Goal: Task Accomplishment & Management: Manage account settings

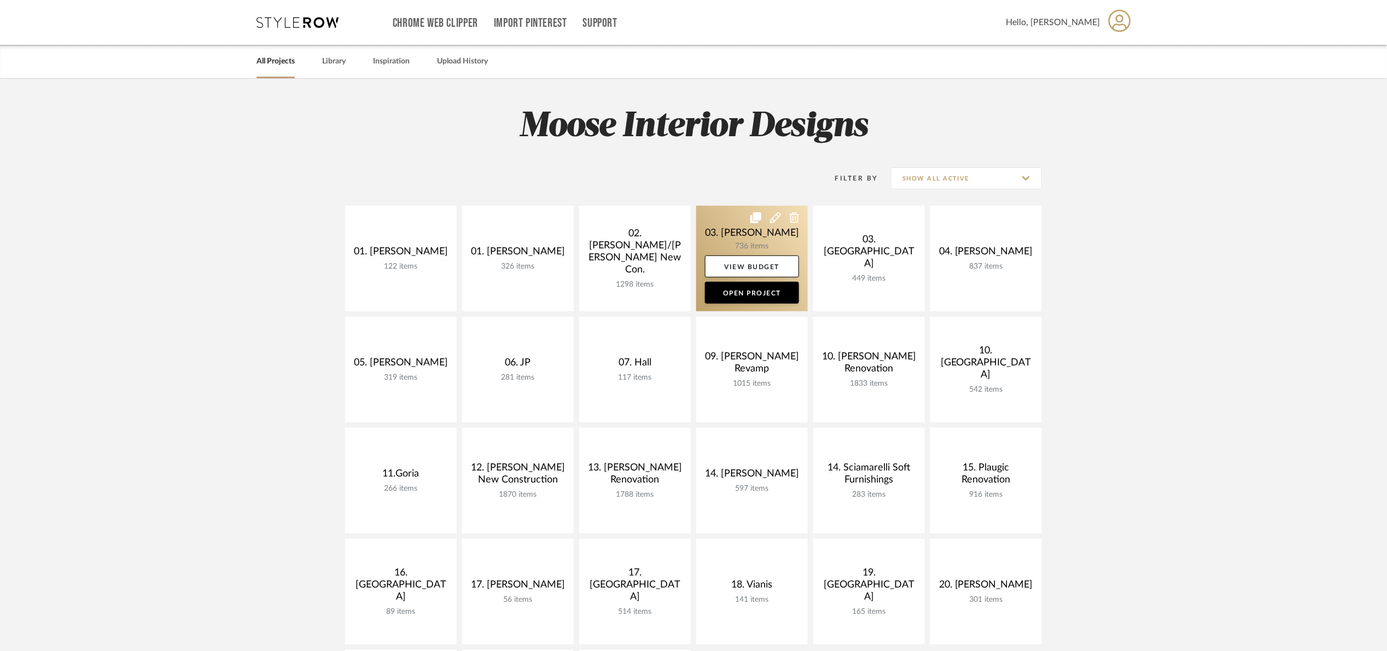
click at [726, 231] on link at bounding box center [752, 259] width 112 height 106
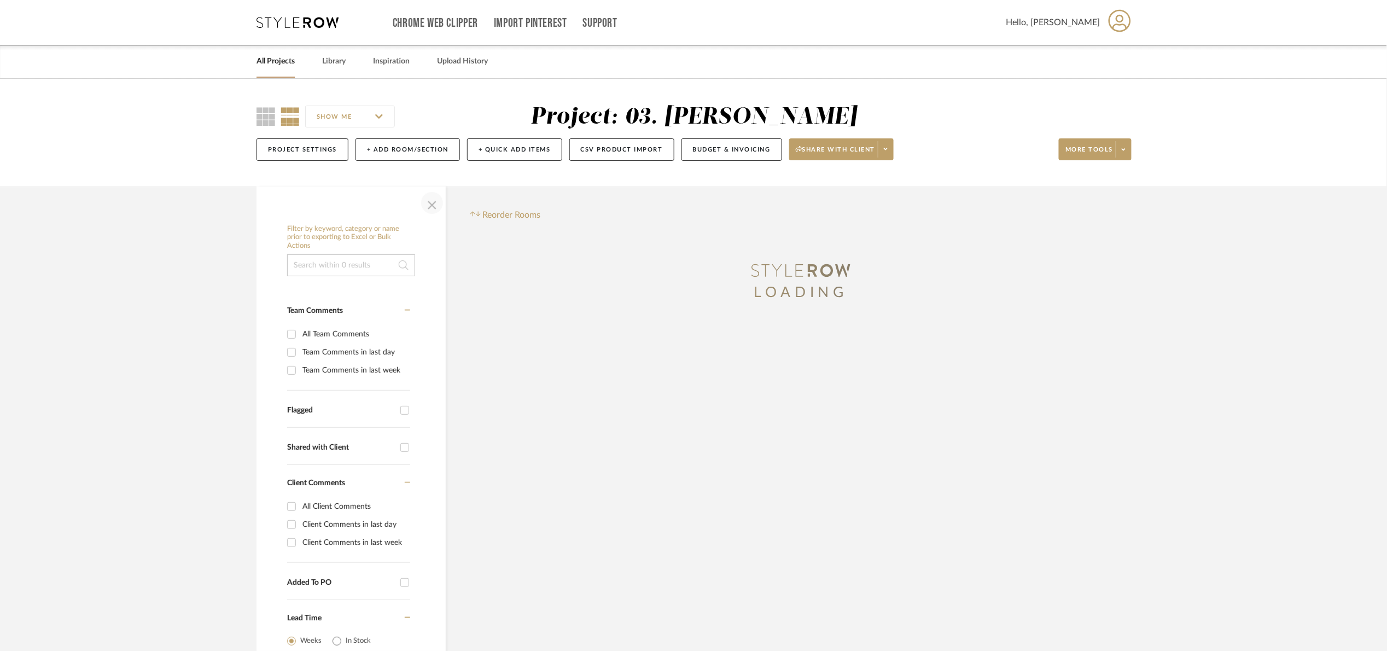
click at [422, 208] on span "button" at bounding box center [432, 203] width 26 height 26
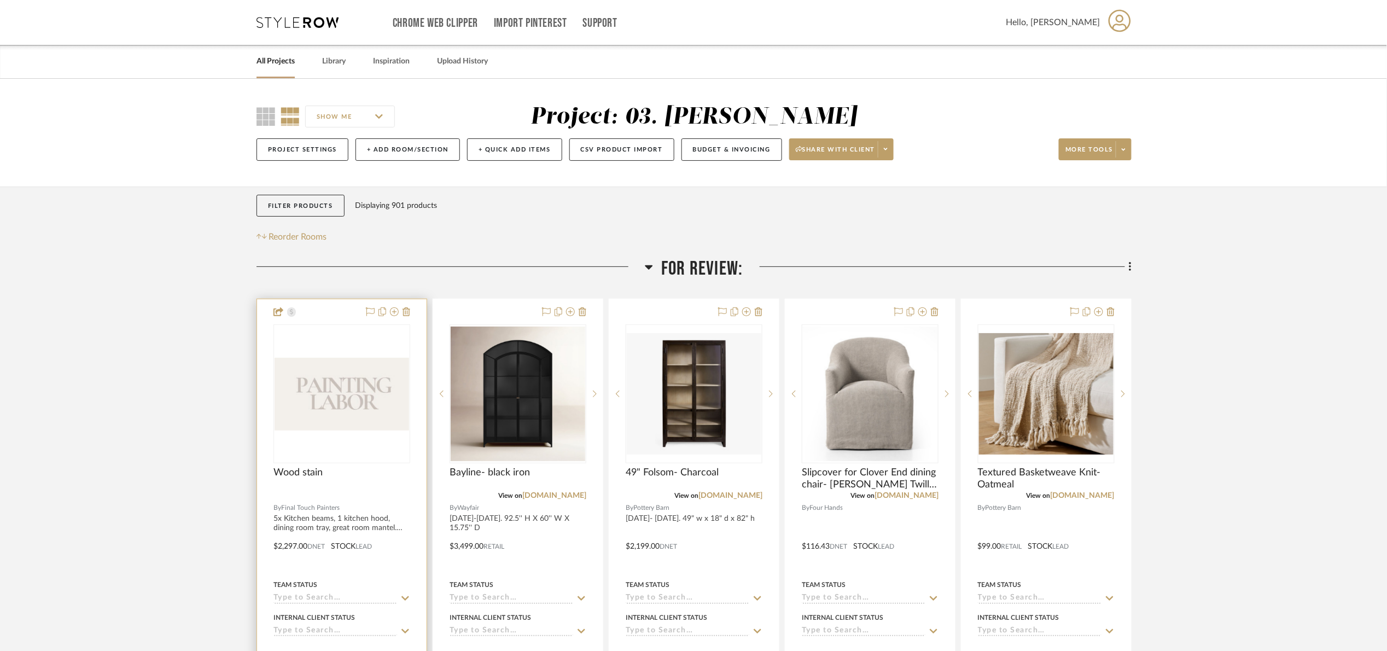
click at [322, 366] on img "0" at bounding box center [342, 394] width 135 height 73
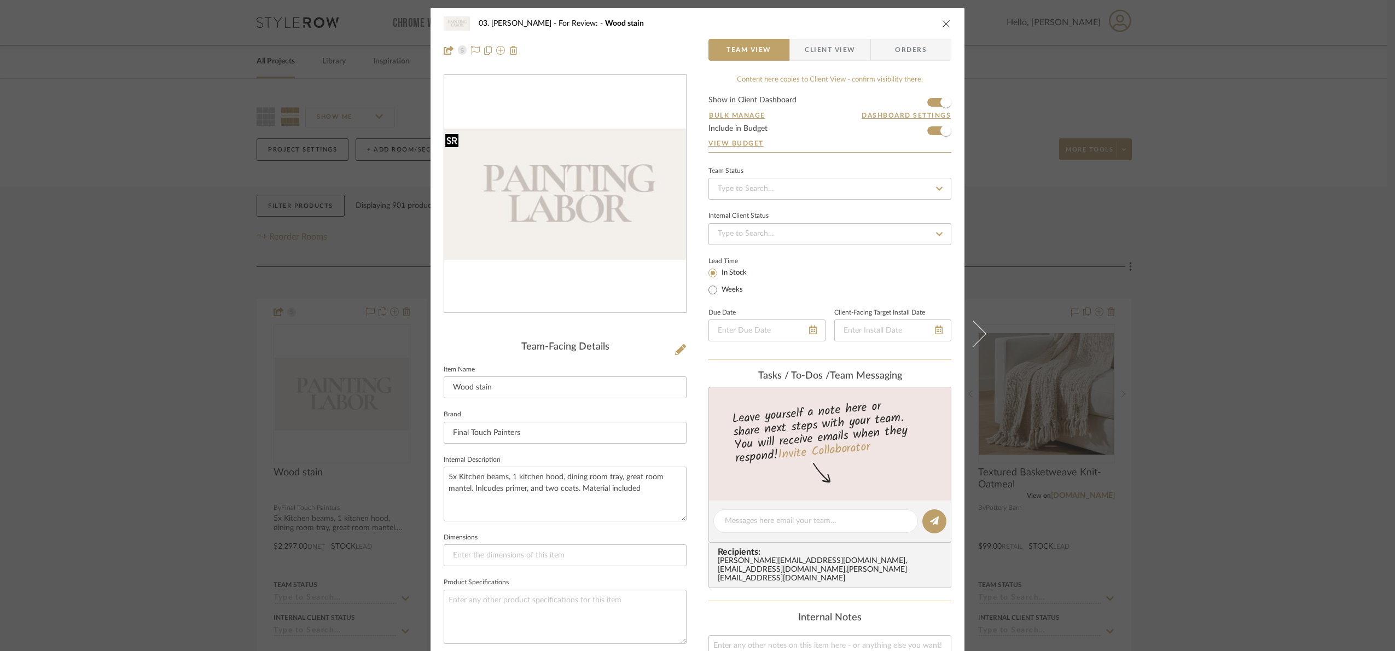
click at [446, 136] on div at bounding box center [451, 140] width 13 height 14
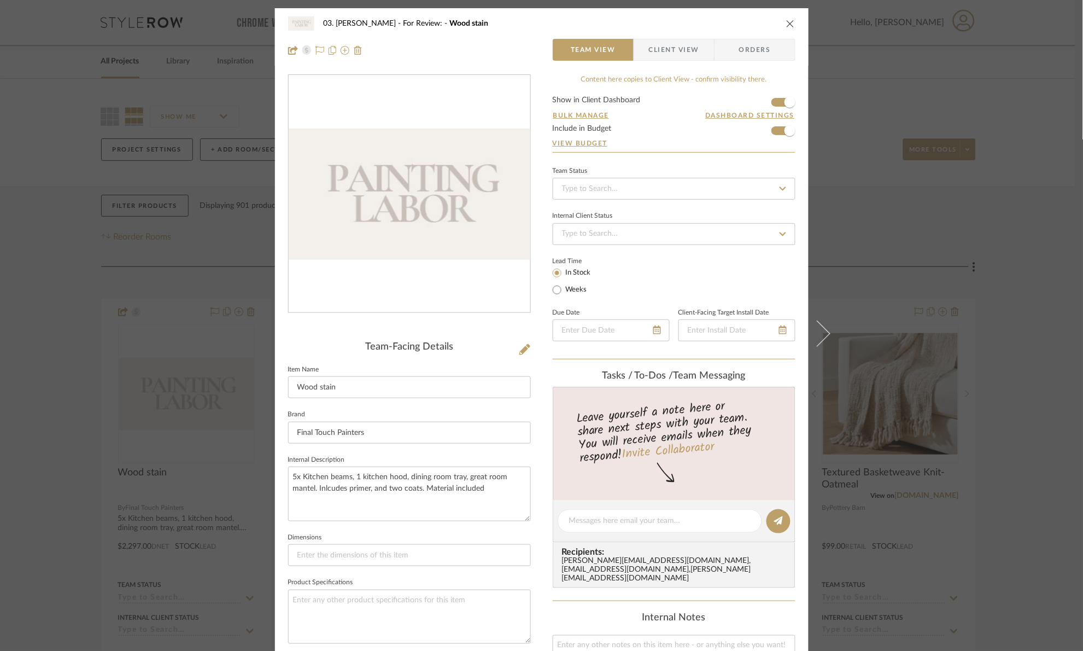
click at [1012, 290] on div "03. Jennifer For Review: Wood stain Team View Client View Orders Team-Facing De…" at bounding box center [541, 325] width 1083 height 651
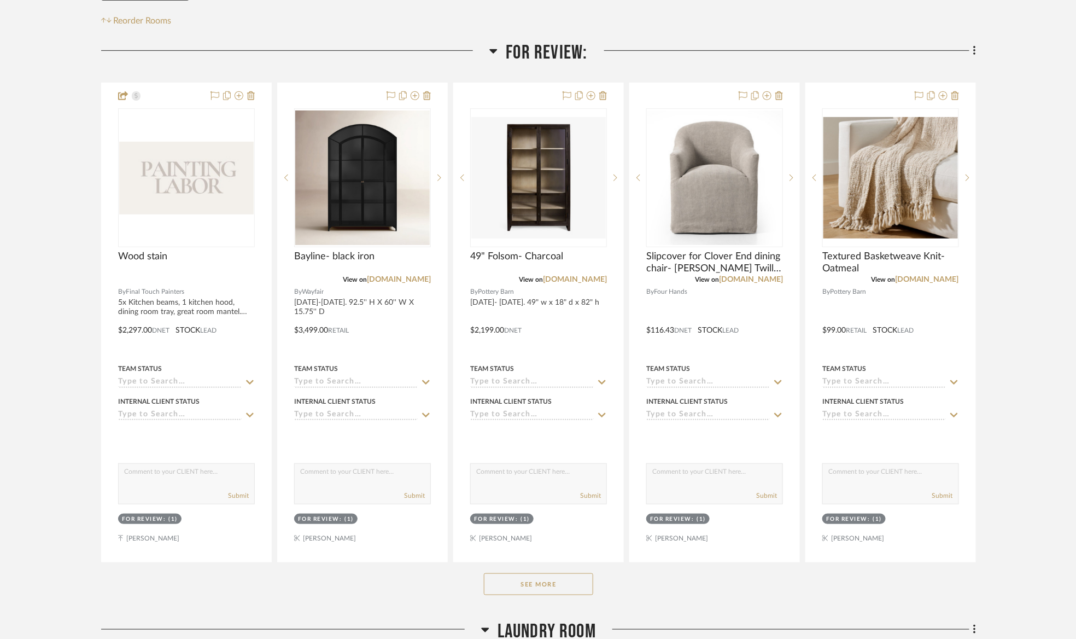
scroll to position [246, 0]
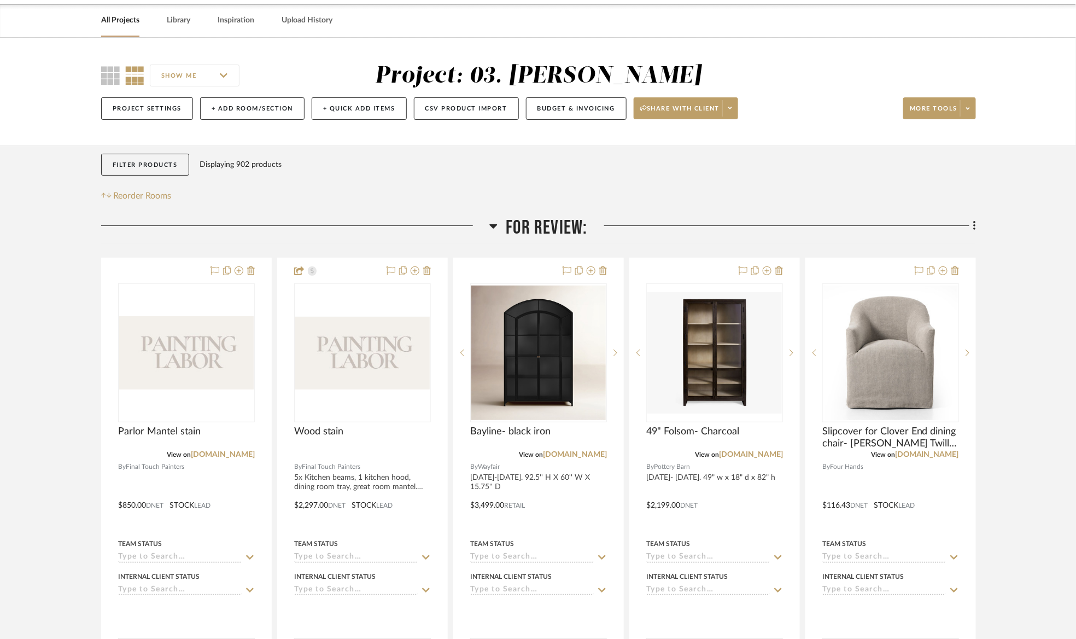
scroll to position [246, 0]
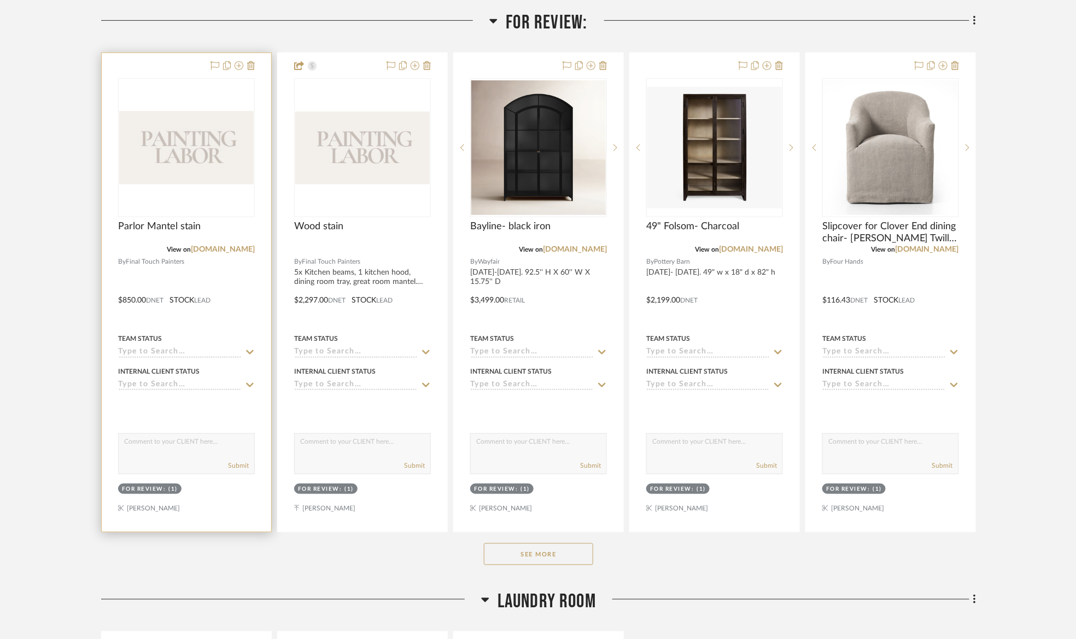
click at [0, 0] on img at bounding box center [0, 0] width 0 height 0
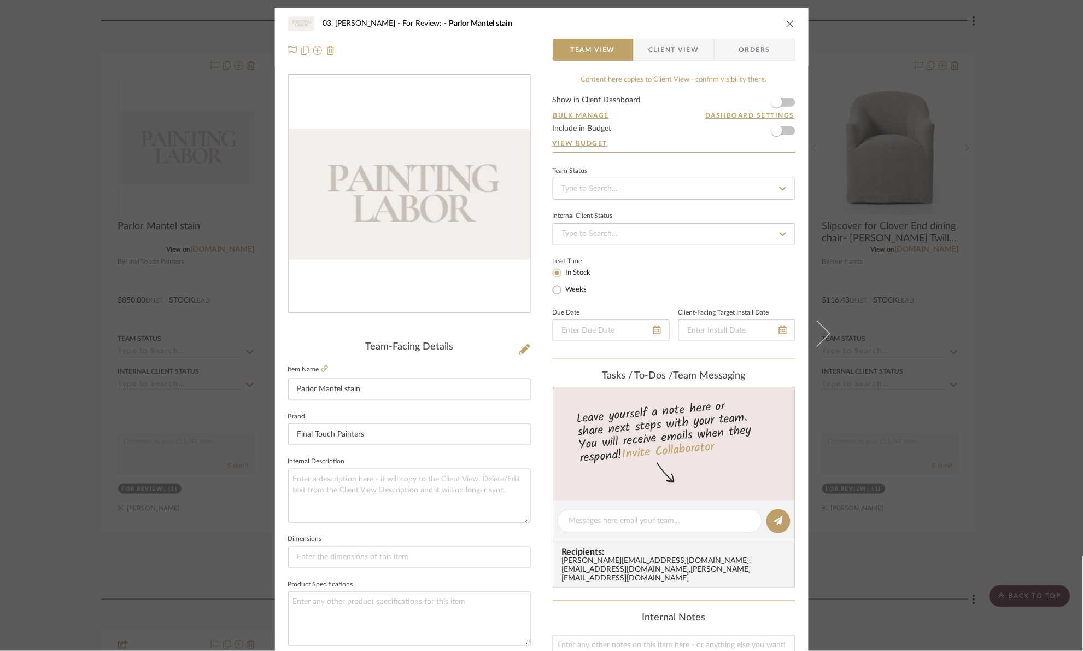
scroll to position [369, 0]
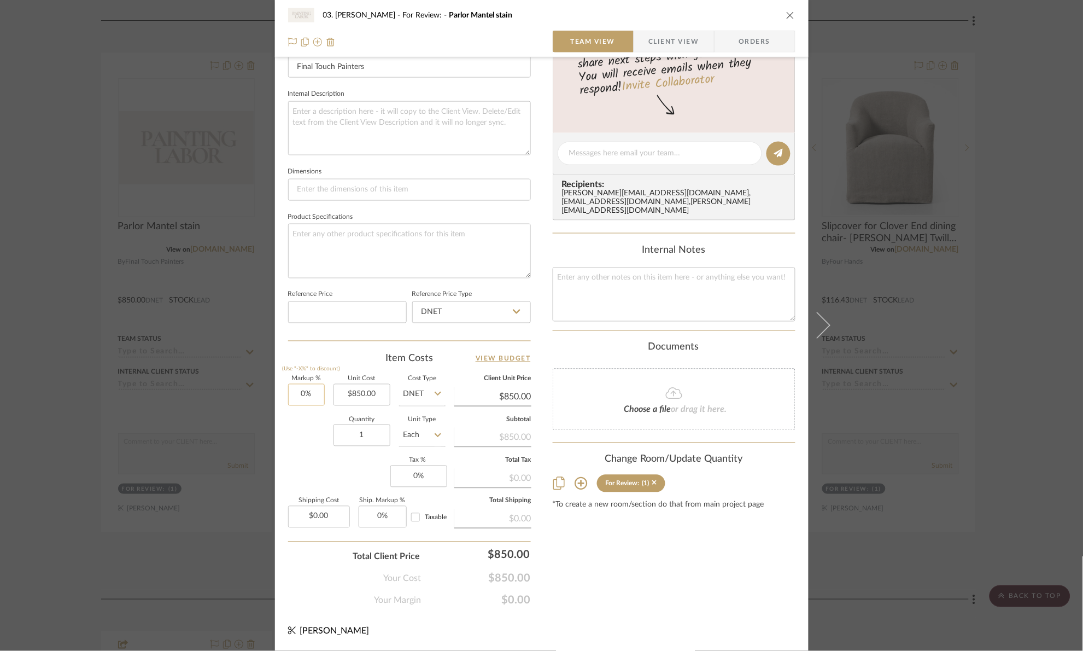
type input "0"
click at [298, 398] on input "0" at bounding box center [306, 395] width 37 height 22
drag, startPoint x: 311, startPoint y: 395, endPoint x: 178, endPoint y: 421, distance: 135.5
click at [178, 422] on div "03. Jennifer For Review: Parlor Mantel stain Team View Client View Orders Team-…" at bounding box center [541, 325] width 1083 height 651
type input "20%"
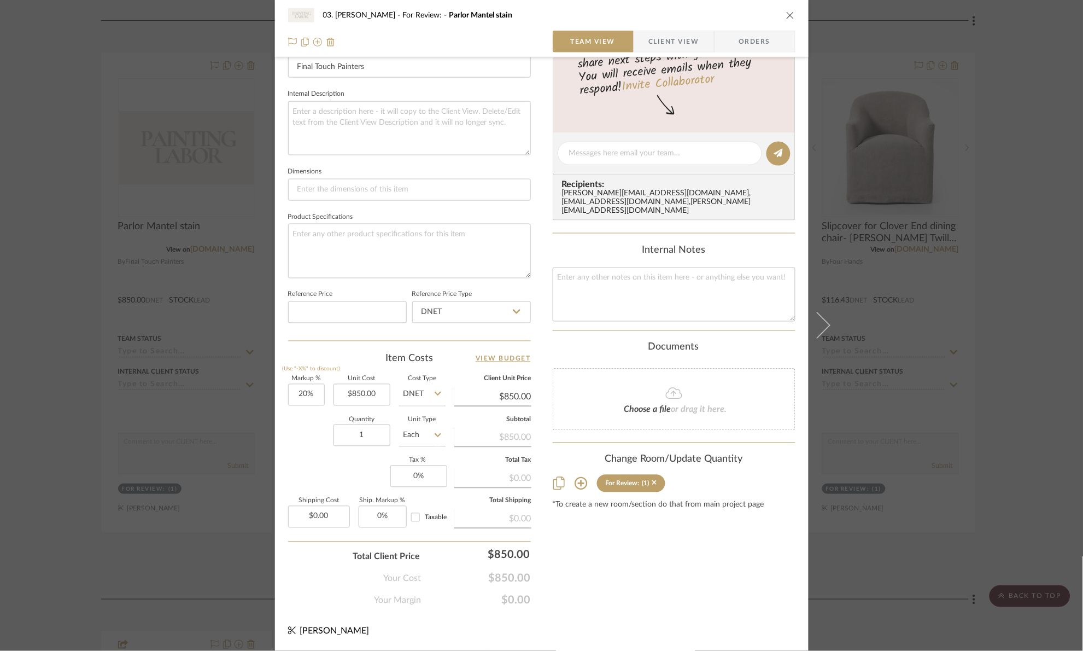
click at [324, 450] on div "Quantity 1 Unit Type Each" at bounding box center [367, 436] width 158 height 39
type input "$1,020.00"
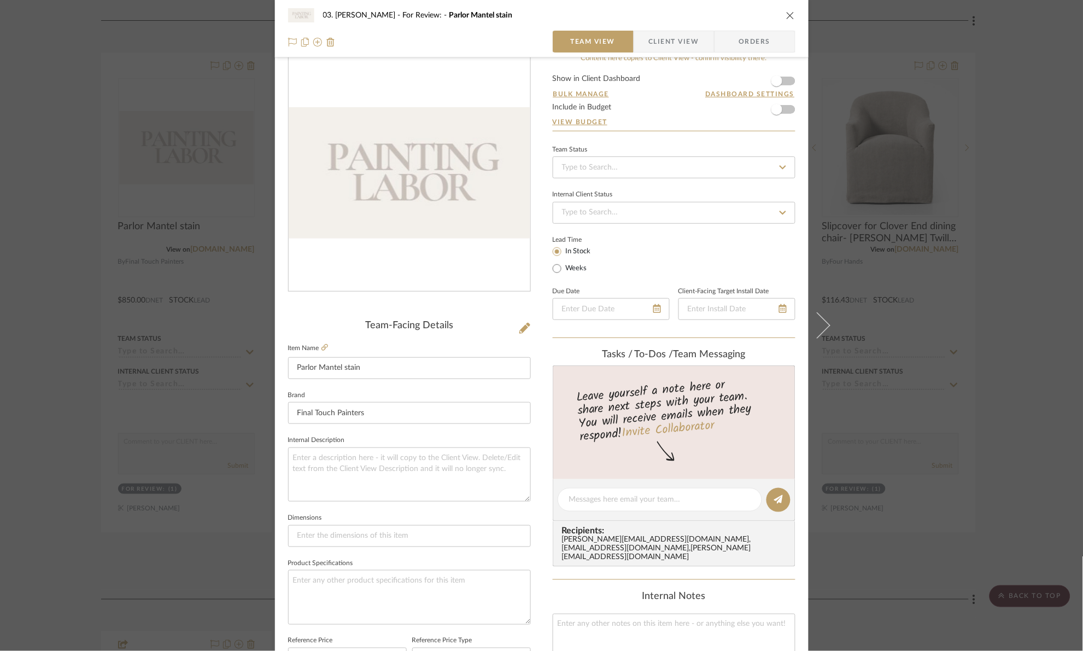
scroll to position [0, 0]
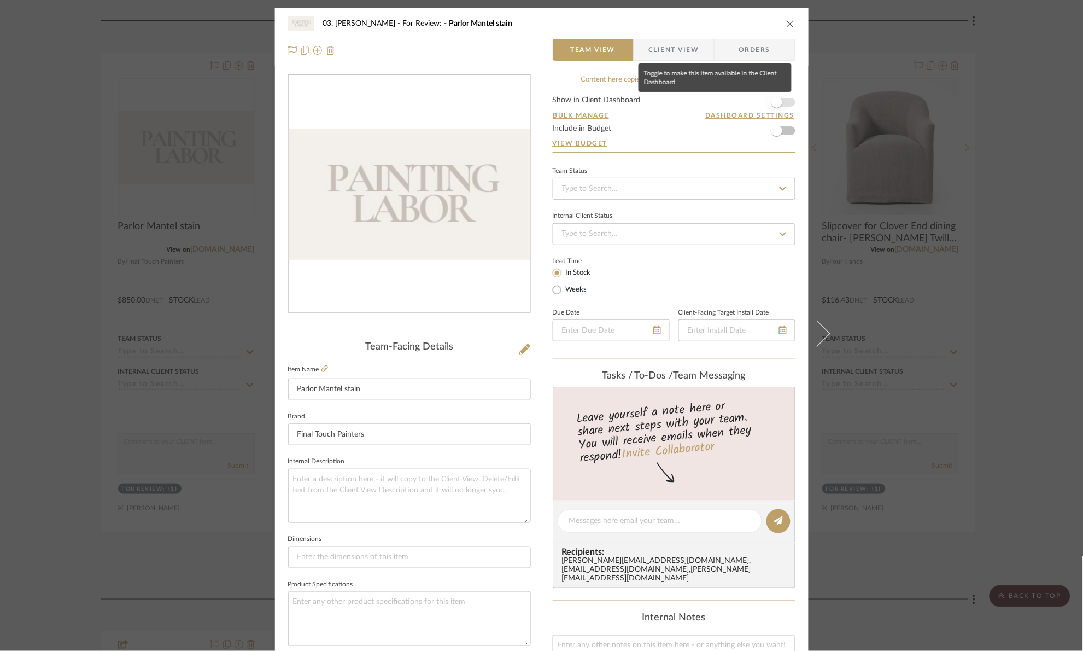
click at [784, 100] on span "button" at bounding box center [777, 102] width 24 height 24
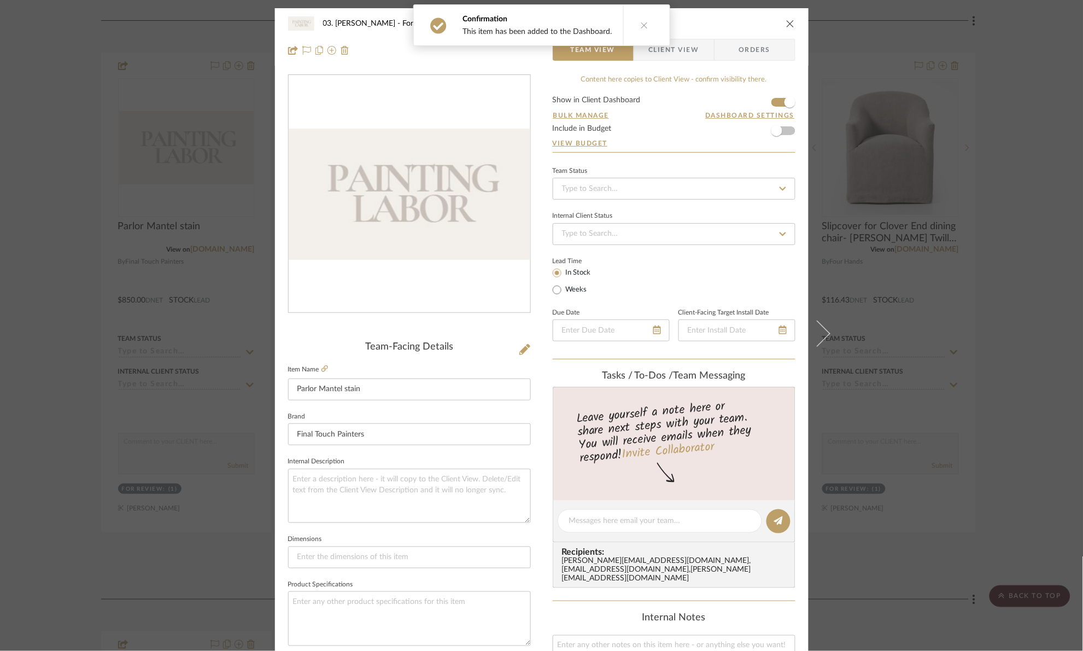
click at [684, 48] on span "Client View" at bounding box center [674, 50] width 50 height 22
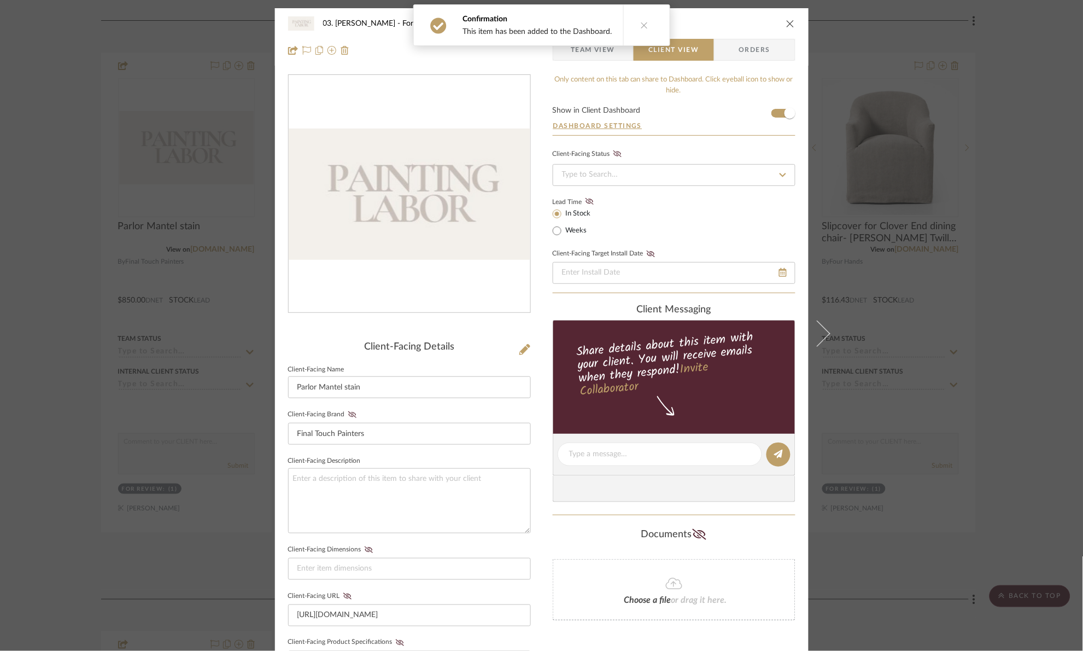
scroll to position [271, 0]
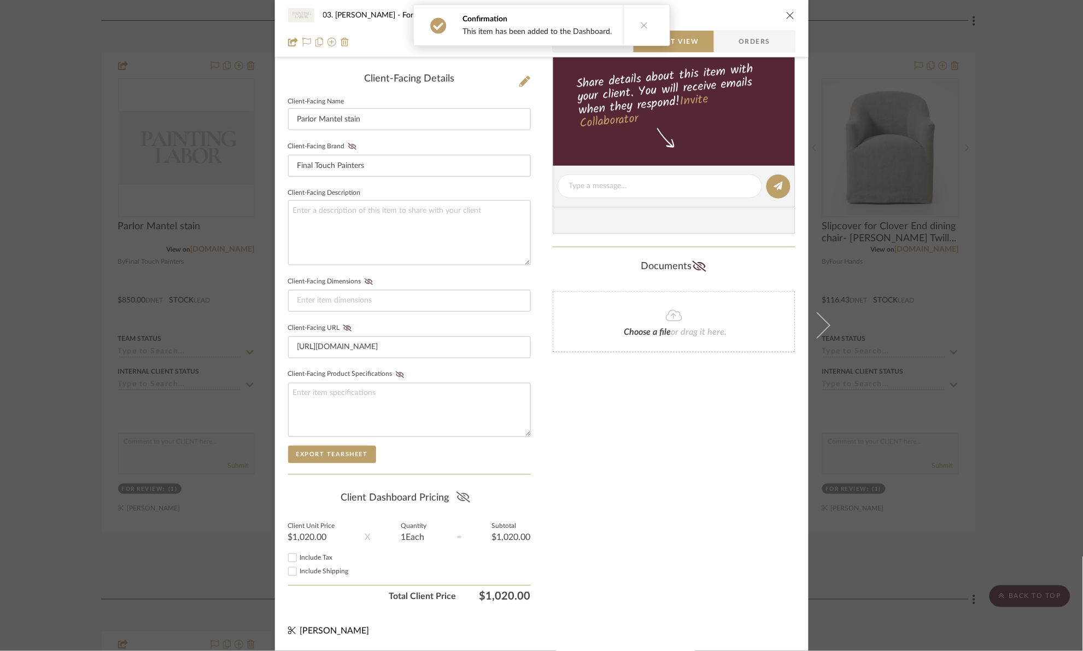
click at [462, 499] on icon at bounding box center [464, 497] width 14 height 11
click at [71, 223] on div "03. Jennifer For Review: Parlor Mantel stain Team View Client View Orders Clien…" at bounding box center [541, 325] width 1083 height 651
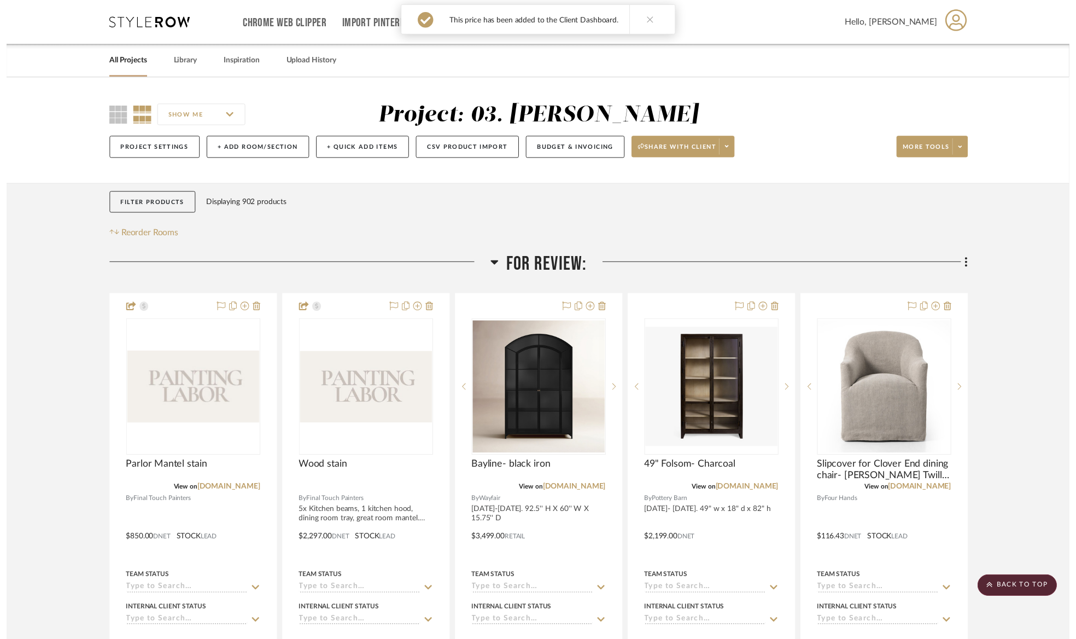
scroll to position [246, 0]
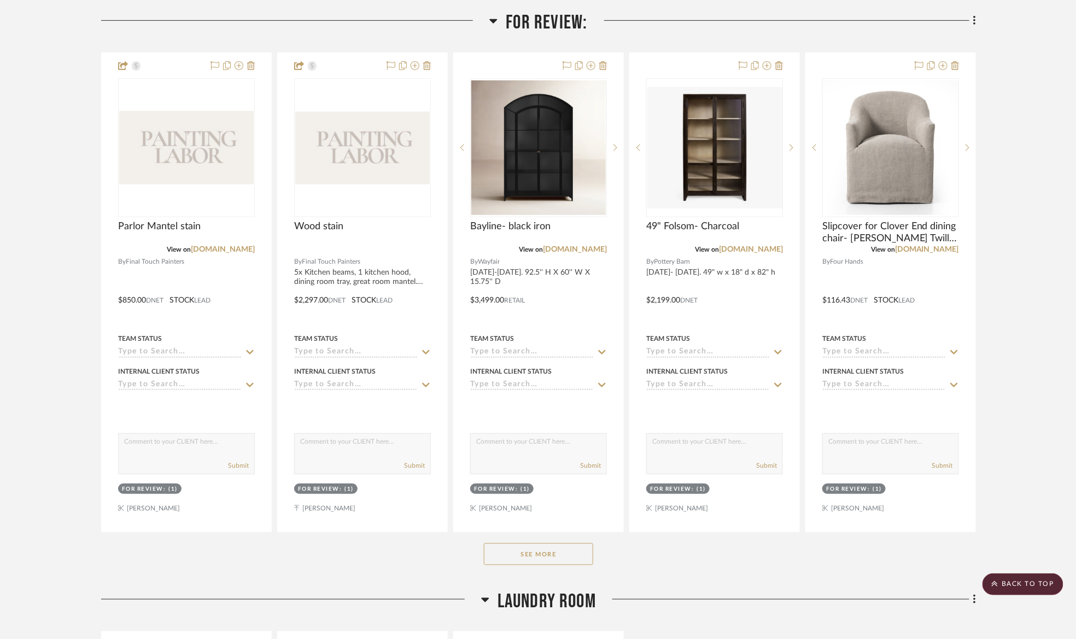
click at [517, 24] on span "For Review:" at bounding box center [546, 23] width 81 height 24
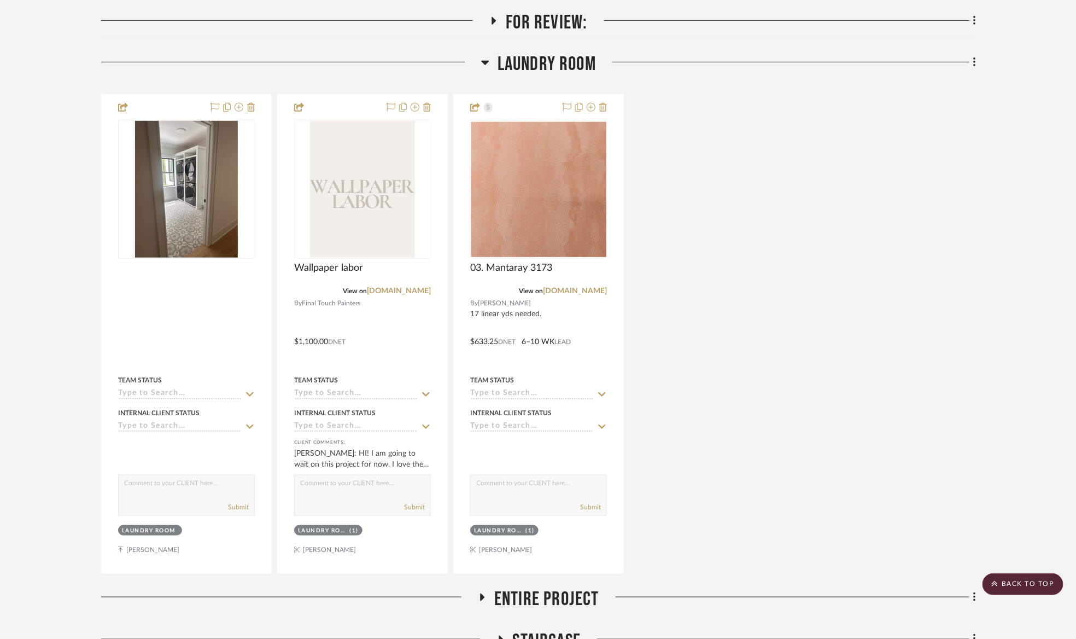
click at [544, 56] on span "Laundry Room" at bounding box center [547, 65] width 98 height 24
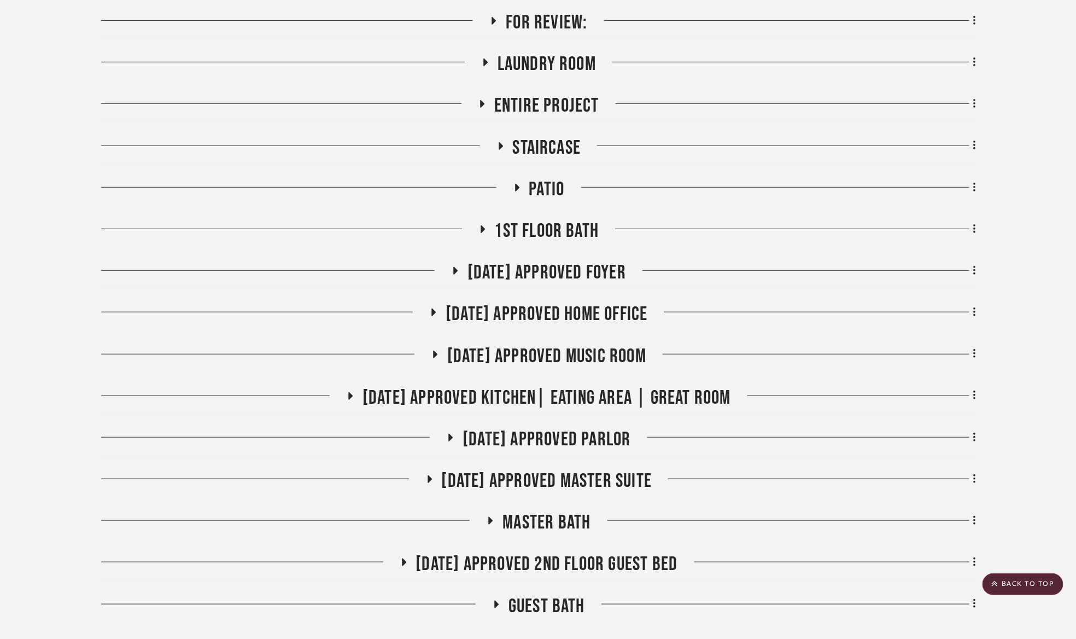
click at [566, 272] on span "07.02.25 Approved Foyer" at bounding box center [547, 273] width 159 height 24
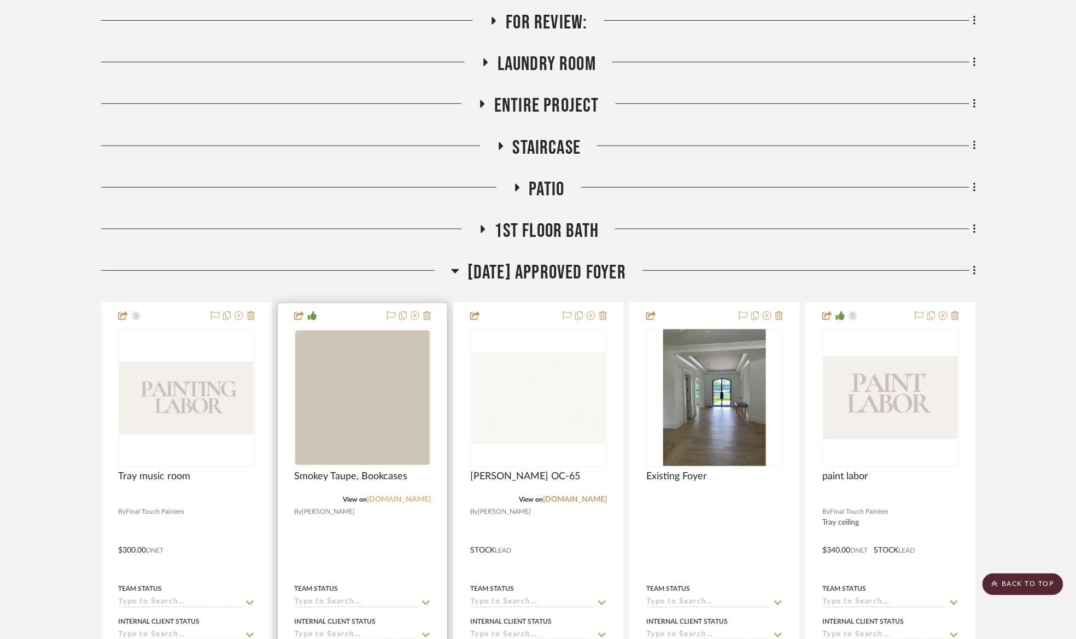
click at [395, 498] on link "google.com" at bounding box center [399, 499] width 64 height 8
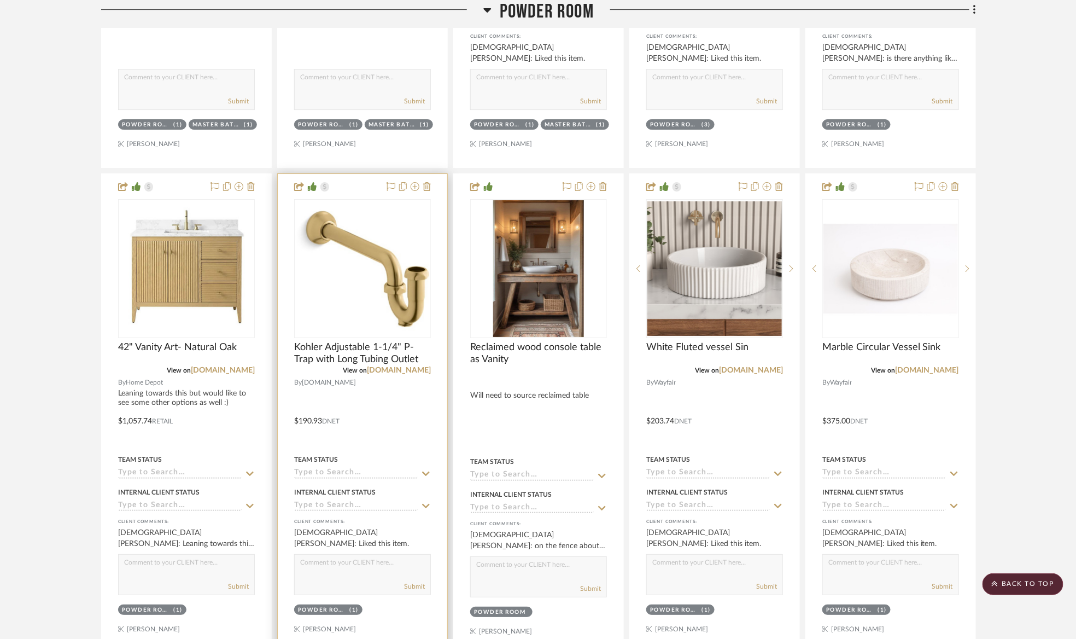
scroll to position [1641, 0]
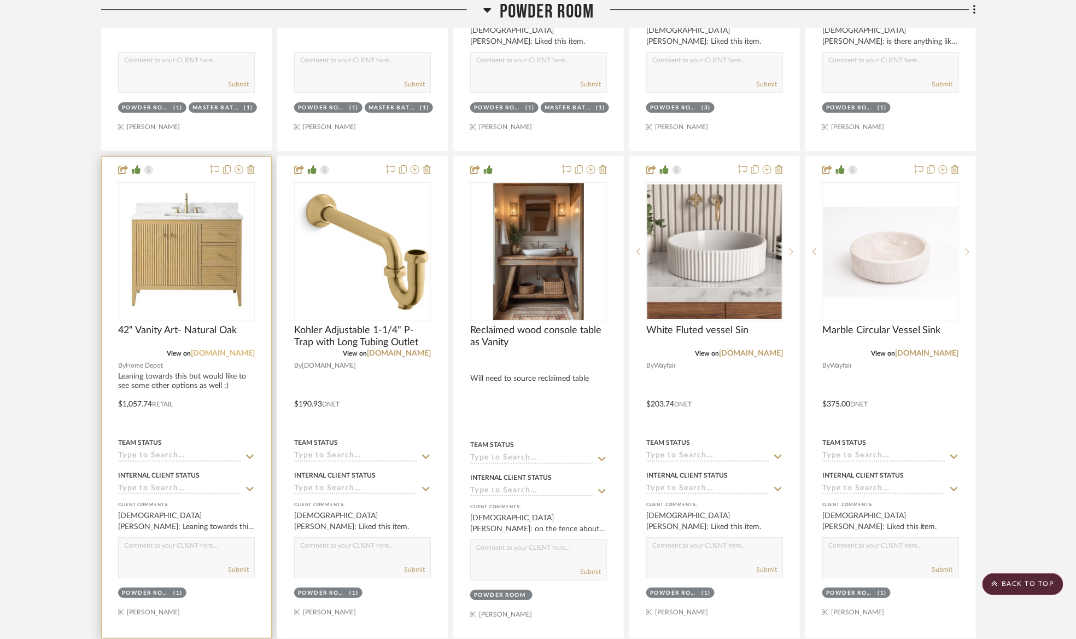
click at [231, 355] on link "[DOMAIN_NAME]" at bounding box center [223, 353] width 64 height 8
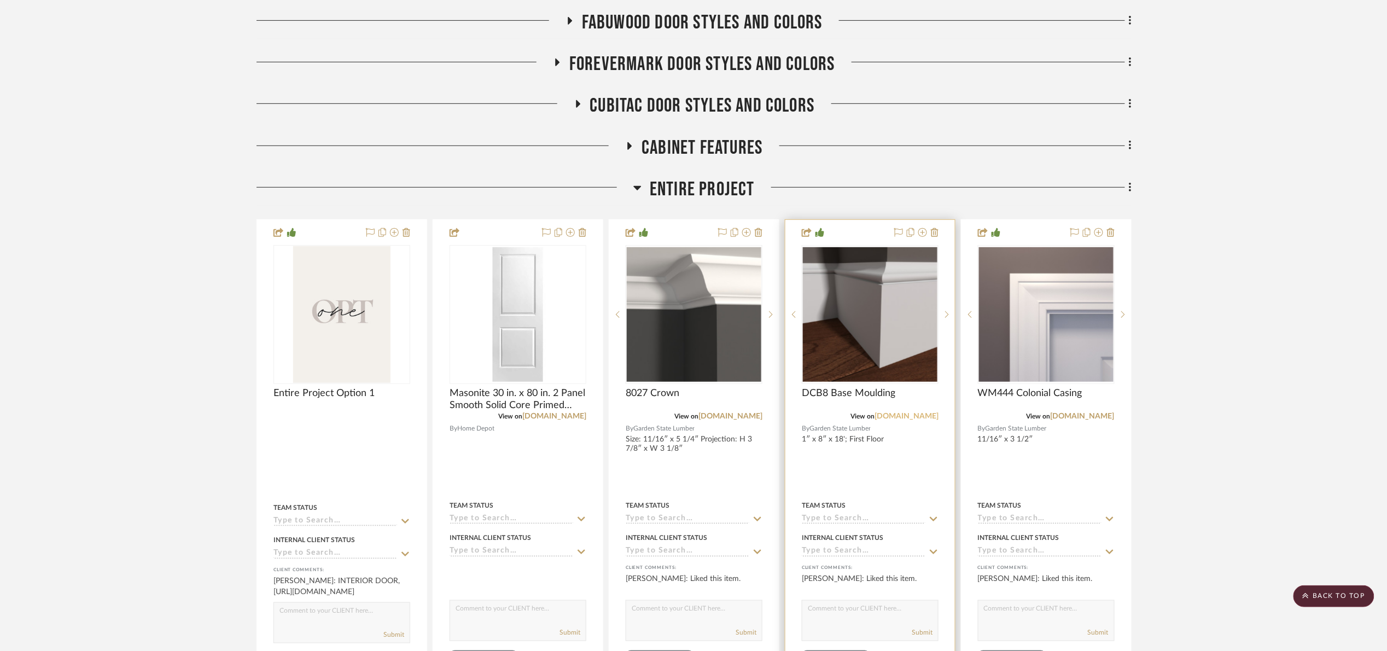
click at [926, 415] on link "[DOMAIN_NAME]" at bounding box center [906, 416] width 64 height 8
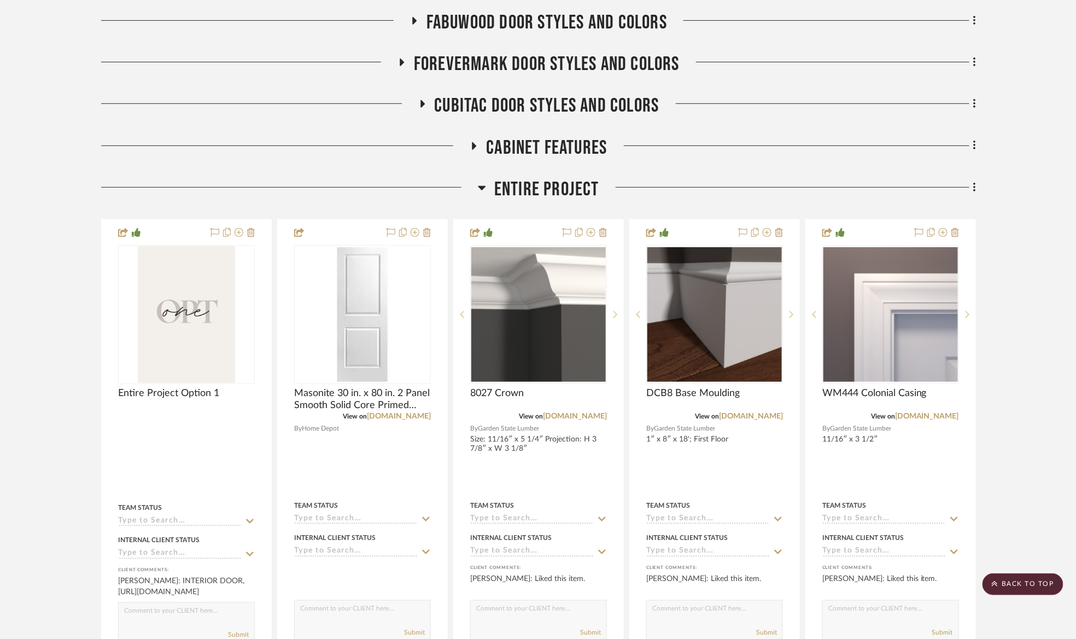
drag, startPoint x: 566, startPoint y: 193, endPoint x: 570, endPoint y: 186, distance: 7.9
click at [566, 193] on span "Entire Project" at bounding box center [546, 190] width 105 height 24
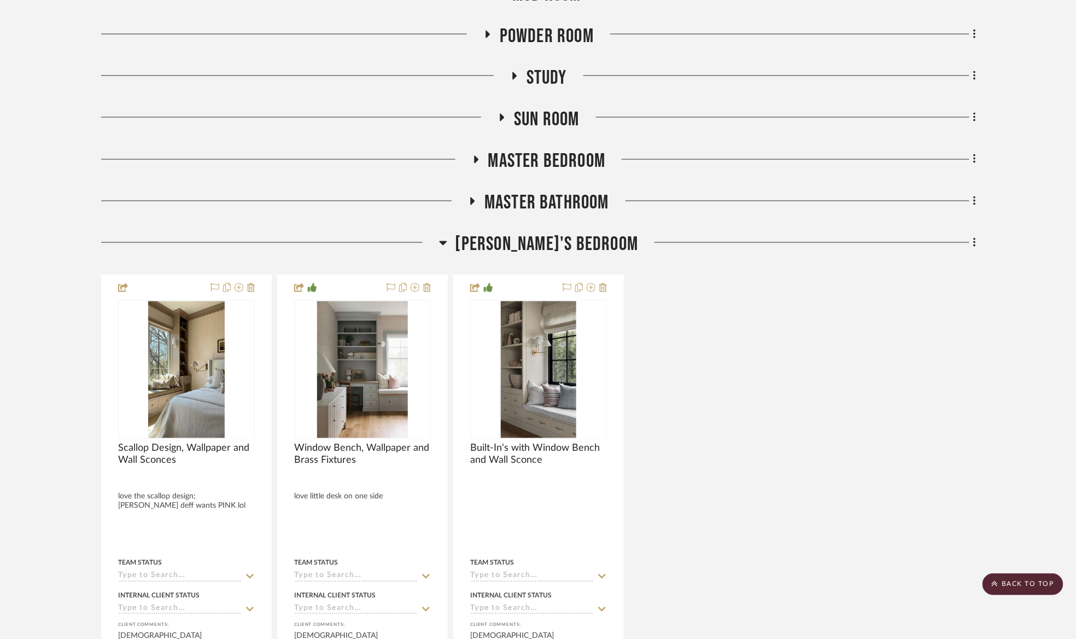
scroll to position [820, 0]
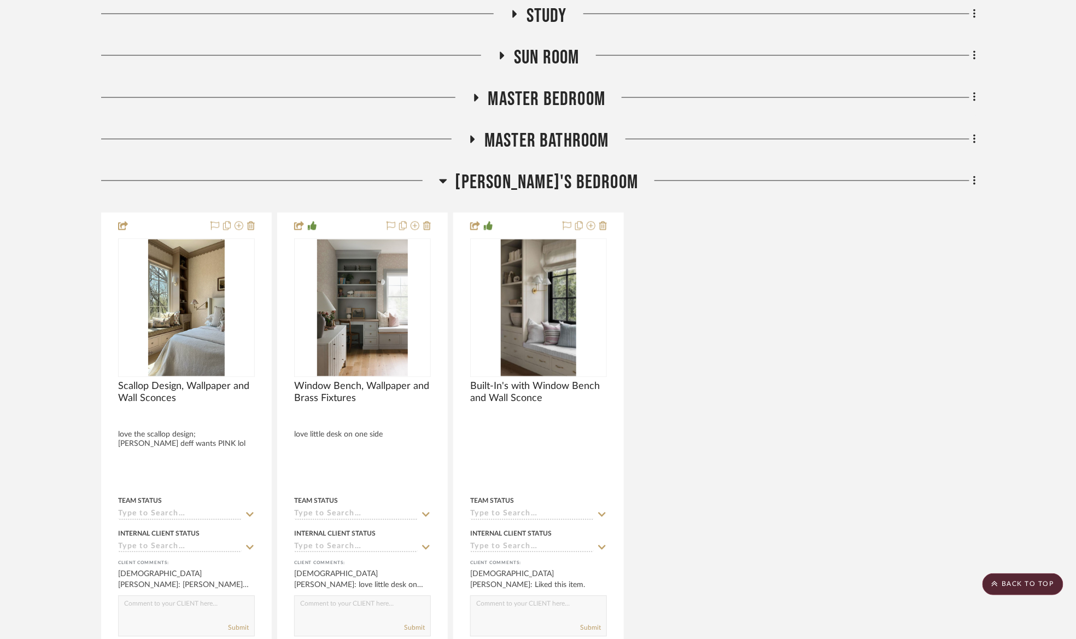
click at [522, 179] on span "[PERSON_NAME]'s Bedroom" at bounding box center [547, 183] width 183 height 24
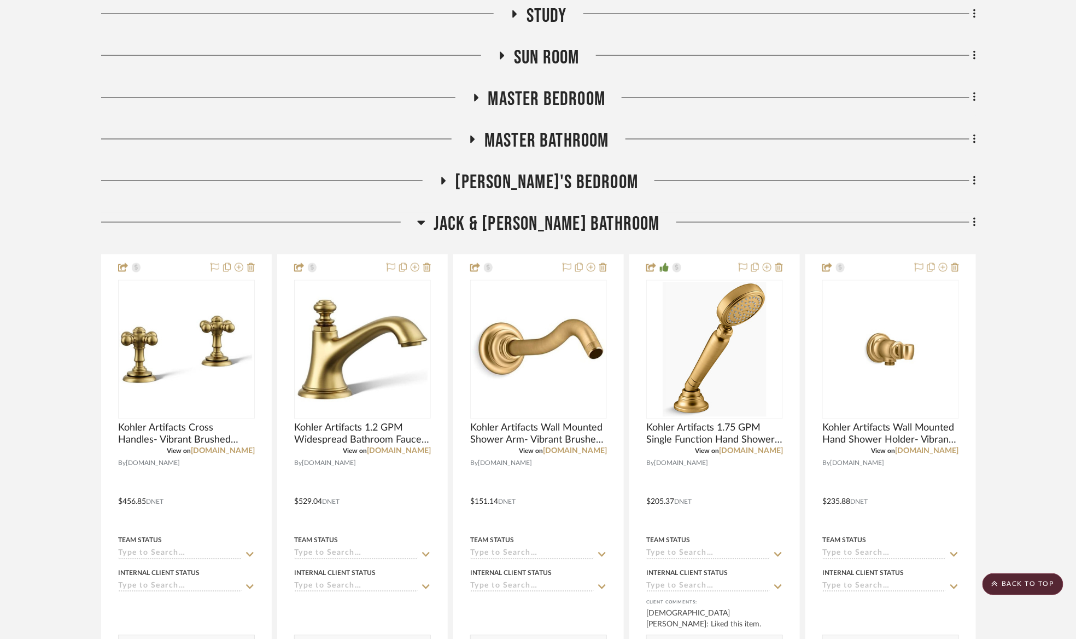
click at [544, 138] on span "Master Bathroom" at bounding box center [547, 142] width 125 height 24
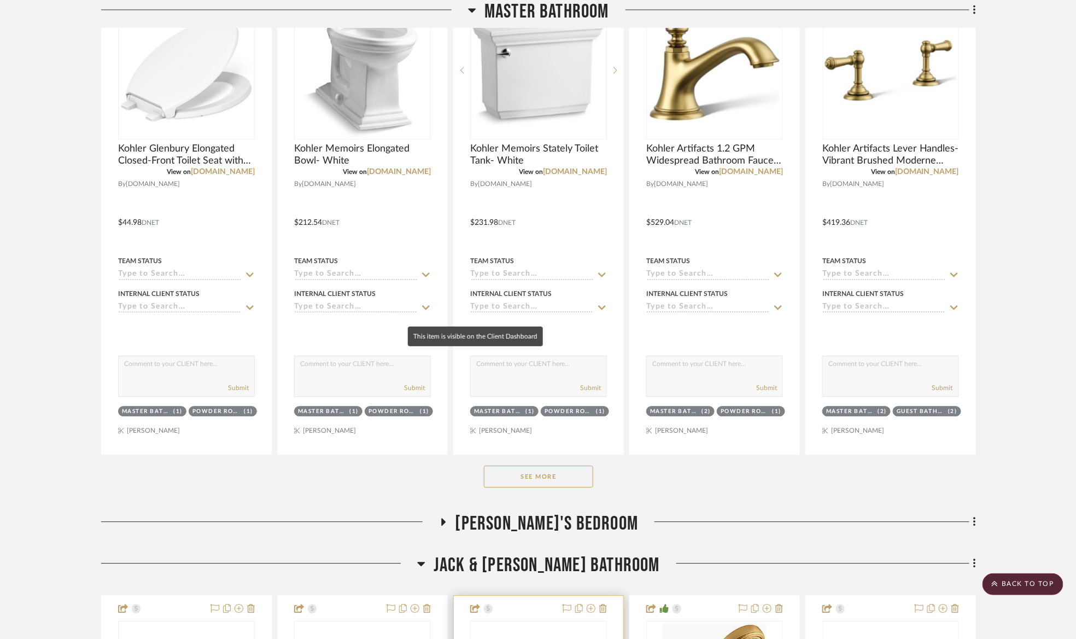
scroll to position [1313, 0]
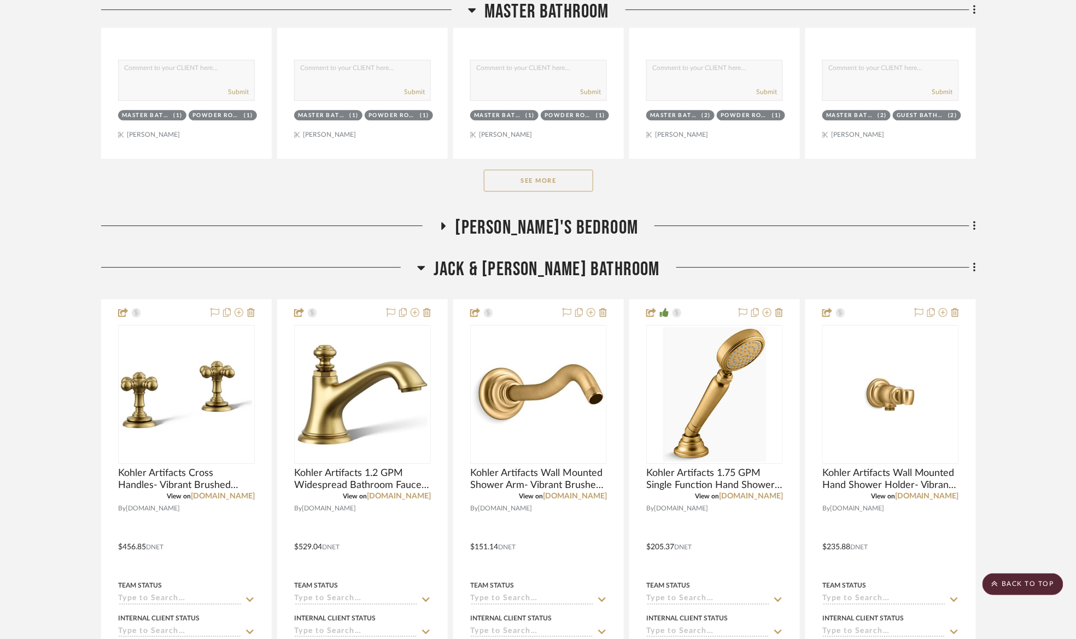
click at [504, 182] on button "See More" at bounding box center [538, 181] width 109 height 22
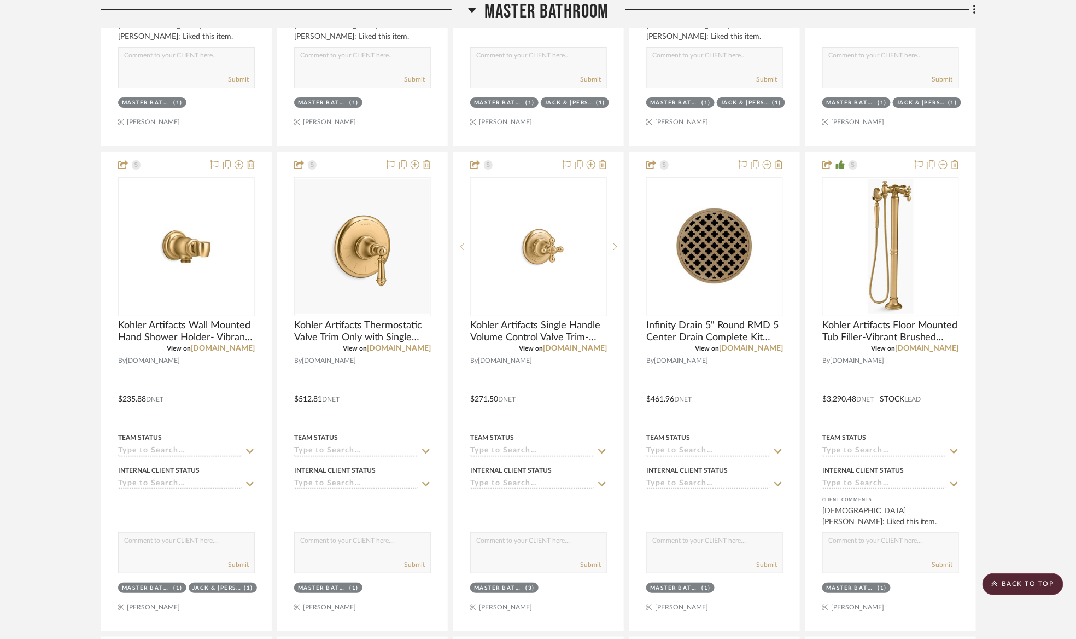
scroll to position [1805, 0]
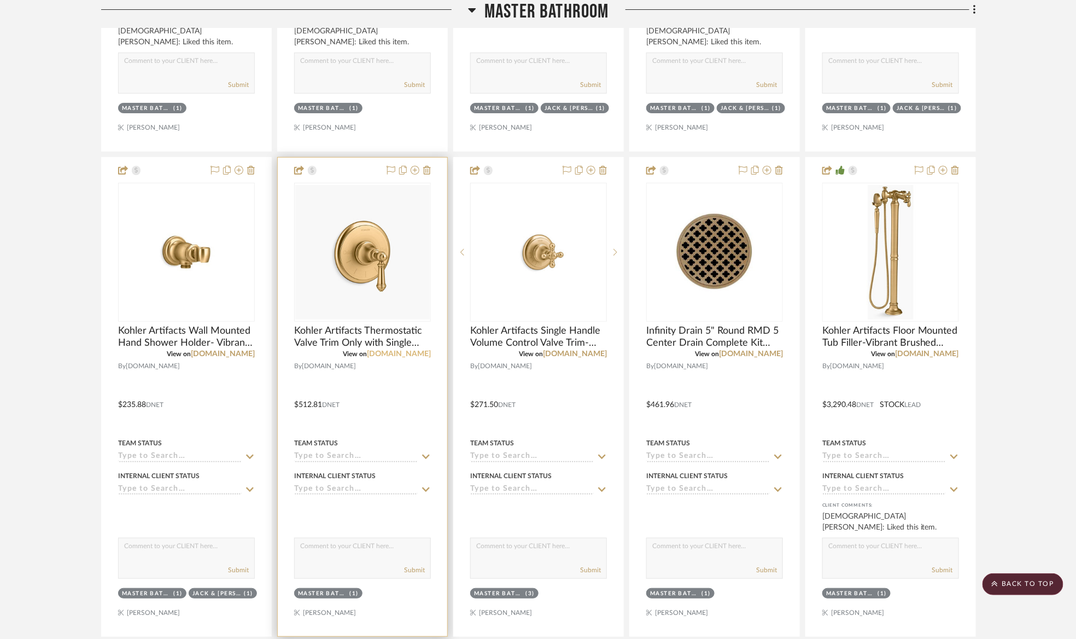
click at [422, 353] on link "fergusonhome.com" at bounding box center [399, 354] width 64 height 8
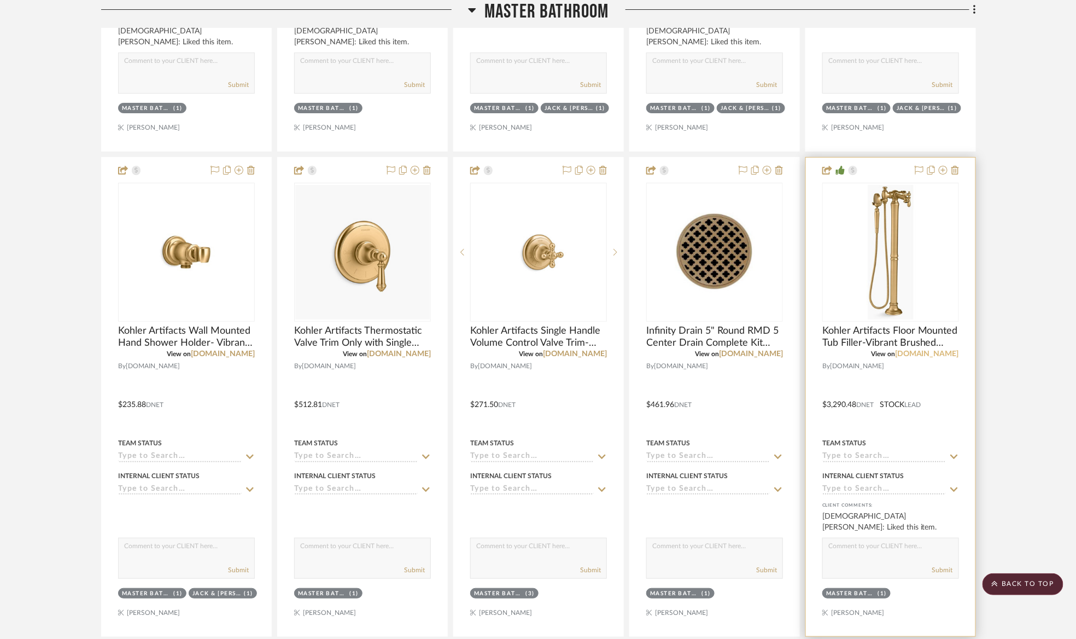
click at [952, 353] on link "[DOMAIN_NAME]" at bounding box center [927, 354] width 64 height 8
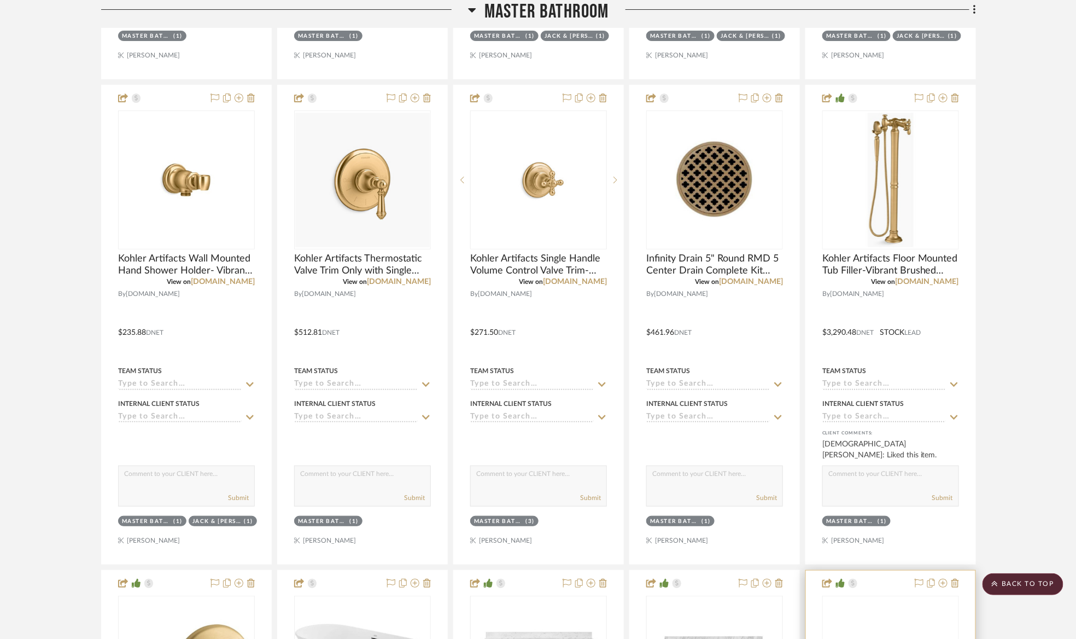
scroll to position [2297, 0]
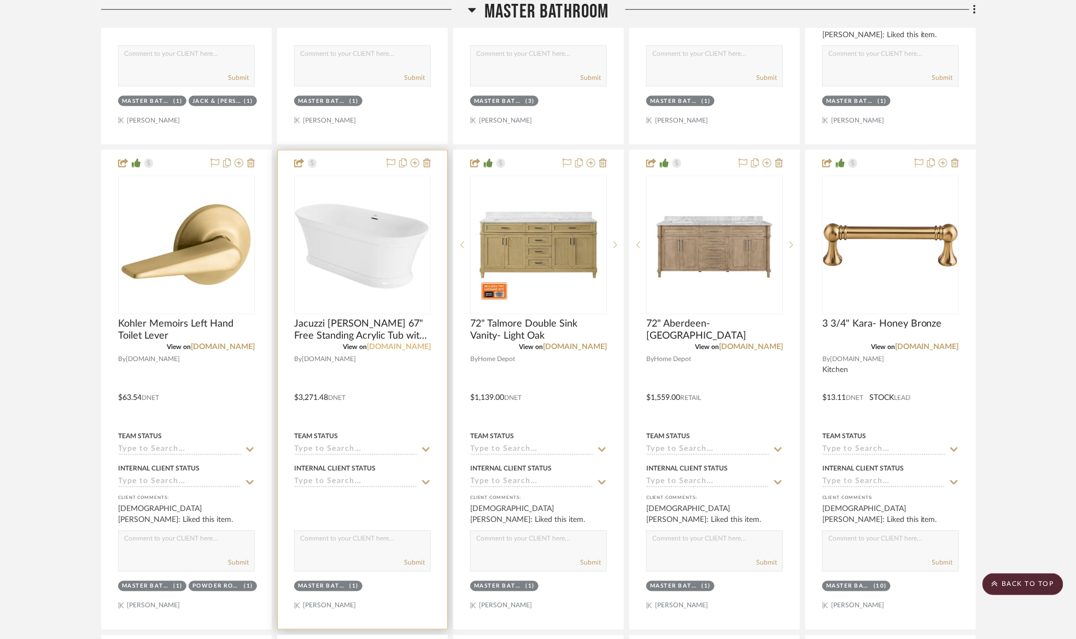
click at [407, 351] on link "[DOMAIN_NAME]" at bounding box center [399, 347] width 64 height 8
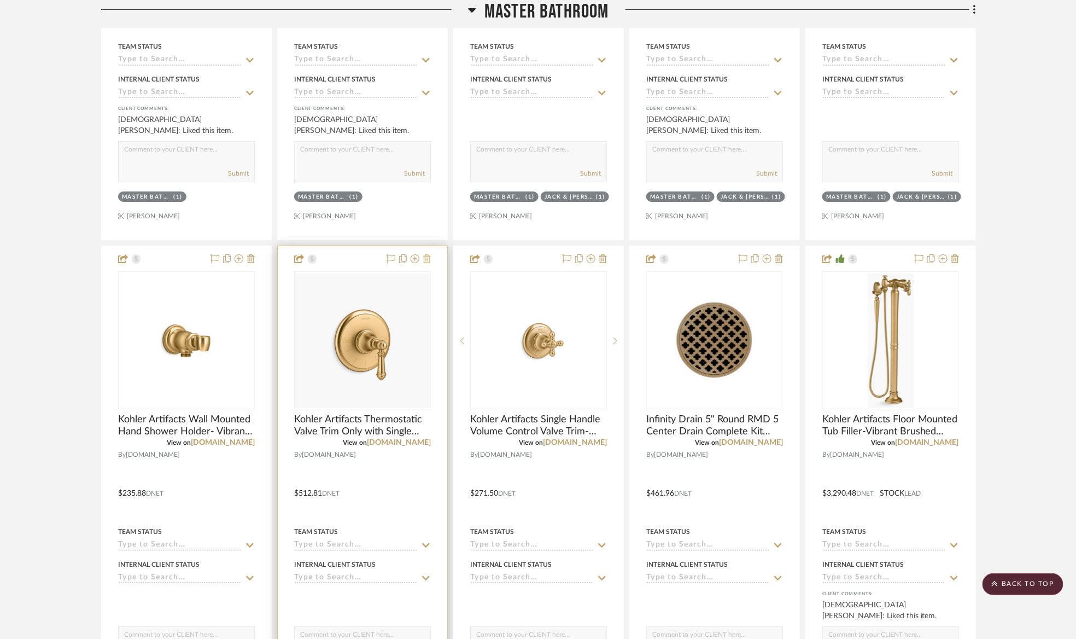
scroll to position [1723, 0]
